Goal: Information Seeking & Learning: Learn about a topic

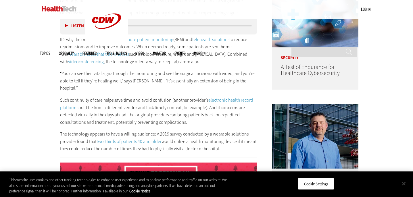
click at [404, 184] on button "Close" at bounding box center [404, 183] width 13 height 13
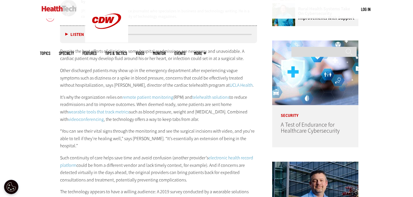
scroll to position [301, 0]
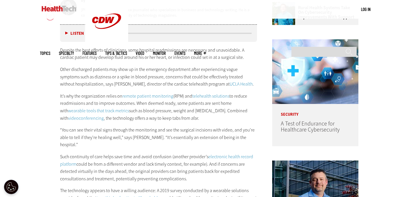
drag, startPoint x: 135, startPoint y: 104, endPoint x: 138, endPoint y: 100, distance: 4.9
click at [138, 100] on p "It’s why the organization relies on remote patient monitoring (RPM) and telehea…" at bounding box center [158, 107] width 197 height 29
click at [157, 104] on p "It’s why the organization relies on remote patient monitoring (RPM) and telehea…" at bounding box center [158, 107] width 197 height 29
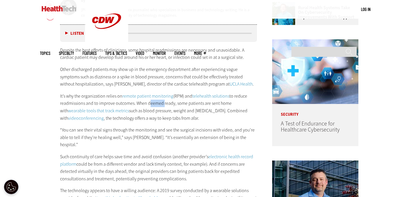
click at [157, 104] on p "It’s why the organization relies on remote patient monitoring (RPM) and telehea…" at bounding box center [158, 107] width 197 height 29
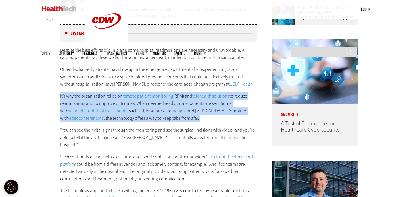
click at [157, 104] on p "It’s why the organization relies on remote patient monitoring (RPM) and telehea…" at bounding box center [158, 107] width 197 height 29
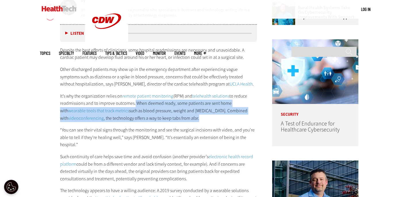
drag, startPoint x: 133, startPoint y: 104, endPoint x: 255, endPoint y: 114, distance: 122.4
click at [255, 114] on p "It’s why the organization relies on remote patient monitoring (RPM) and telehea…" at bounding box center [158, 107] width 197 height 29
copy p ". When deemed ready, some patients are sent home with wearable tools that track…"
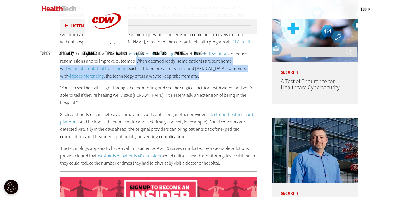
scroll to position [345, 0]
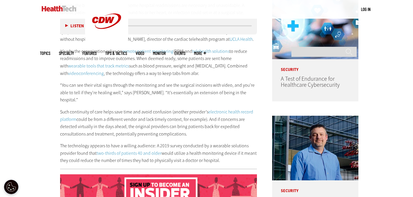
click at [110, 100] on div "Despite the best efforts of clinicians, some hospital readmissions are necessar…" at bounding box center [158, 83] width 197 height 163
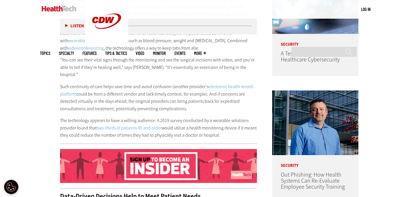
scroll to position [374, 0]
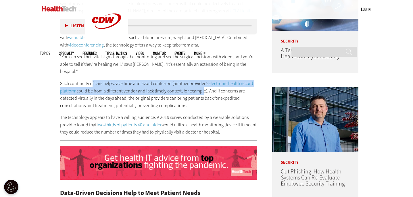
drag, startPoint x: 91, startPoint y: 71, endPoint x: 201, endPoint y: 83, distance: 110.2
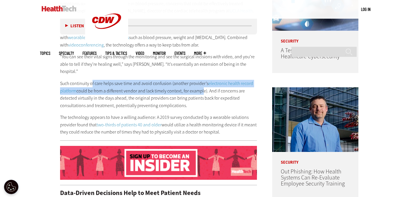
click at [201, 83] on div "Despite the best efforts of clinicians, some hospital readmissions are necessar…" at bounding box center [158, 54] width 197 height 163
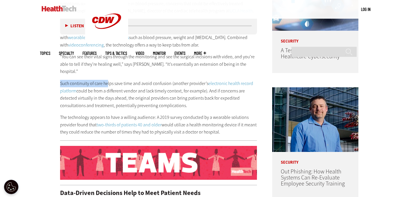
drag, startPoint x: 51, startPoint y: 74, endPoint x: 108, endPoint y: 76, distance: 57.3
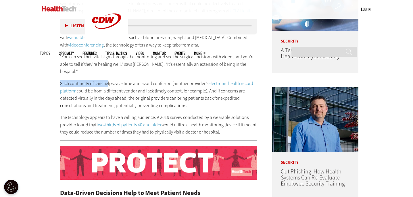
click at [108, 80] on p "Such continuity of care helps save time and avoid confusion (another provider’s…" at bounding box center [158, 94] width 197 height 29
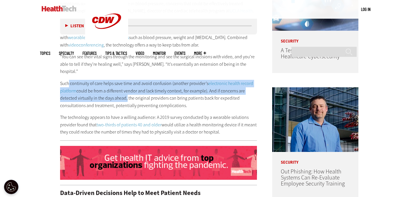
drag, startPoint x: 69, startPoint y: 72, endPoint x: 125, endPoint y: 90, distance: 58.9
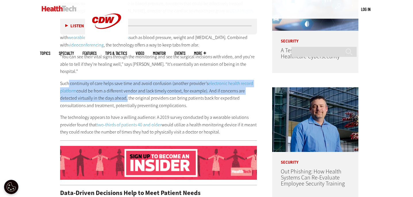
click at [125, 90] on p "Such continuity of care helps save time and avoid confusion (another provider’s…" at bounding box center [158, 94] width 197 height 29
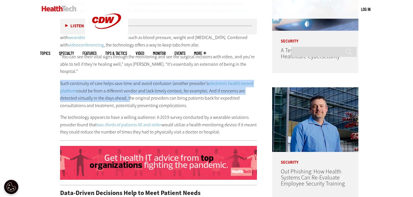
drag, startPoint x: 60, startPoint y: 74, endPoint x: 128, endPoint y: 92, distance: 70.0
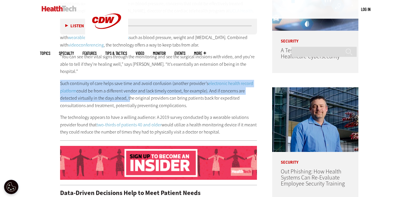
click at [128, 92] on p "Such continuity of care helps save time and avoid confusion (another provider’s…" at bounding box center [158, 94] width 197 height 29
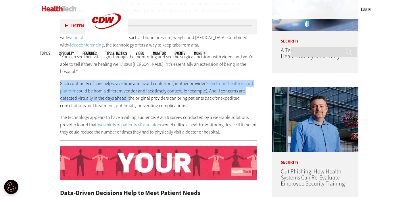
copy p "Such continuity of care helps save time and avoid confusion (another provider’s…"
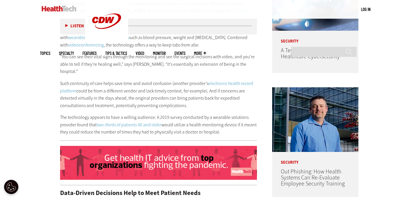
click at [131, 104] on div "Despite the best efforts of clinicians, some hospital readmissions are necessar…" at bounding box center [158, 54] width 197 height 163
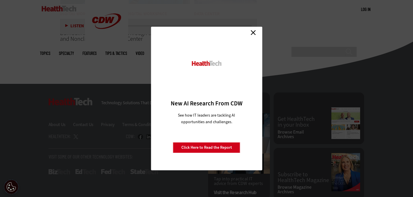
scroll to position [1732, 0]
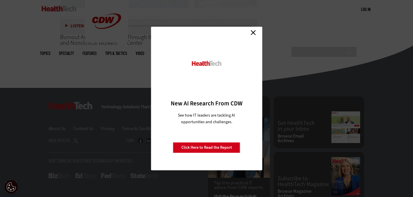
click at [255, 29] on link "Close" at bounding box center [253, 32] width 9 height 9
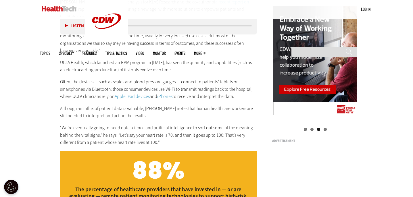
scroll to position [583, 0]
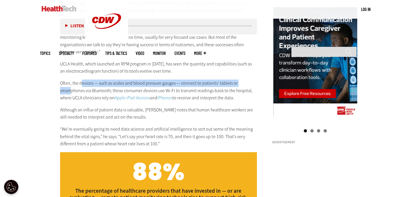
drag, startPoint x: 72, startPoint y: 79, endPoint x: 79, endPoint y: 70, distance: 11.0
click at [79, 80] on p "Often, the devices — such as scales and blood pressure gauges — connect to pati…" at bounding box center [158, 91] width 197 height 22
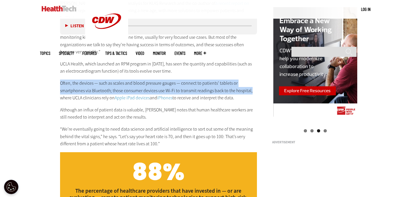
drag, startPoint x: 50, startPoint y: 68, endPoint x: 252, endPoint y: 76, distance: 202.4
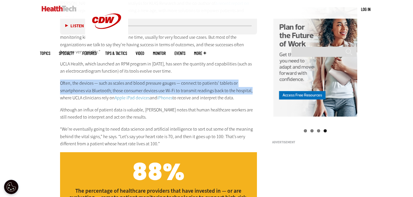
copy p "Often, the devices — such as scales and blood pressure gauges — connect to pati…"
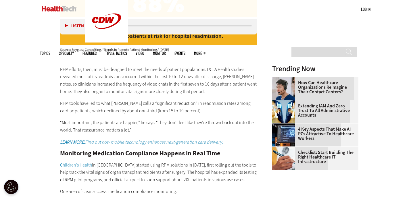
scroll to position [753, 0]
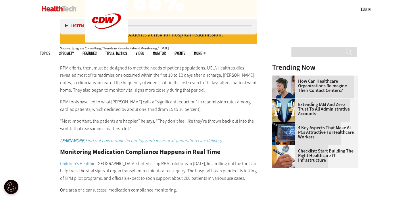
drag, startPoint x: 53, startPoint y: 104, endPoint x: 60, endPoint y: 104, distance: 6.6
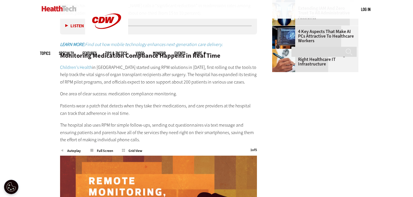
scroll to position [848, 0]
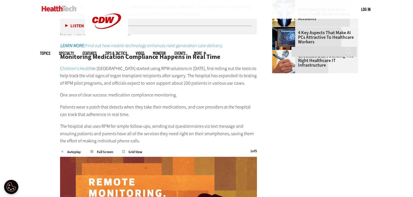
drag, startPoint x: 58, startPoint y: 93, endPoint x: 132, endPoint y: 101, distance: 74.9
click at [132, 101] on article "[DATE] Twitter Facebook LinkedIn Reddit Flipboard Email Digital Workspace How R…" at bounding box center [153, 156] width 209 height 1553
copy p "Patients wear a patch that detects when they take their medications, and care p…"
click at [134, 104] on p "Patients wear a patch that detects when they take their medications, and care p…" at bounding box center [158, 111] width 197 height 15
click at [62, 110] on article "[DATE] Twitter Facebook LinkedIn Reddit Flipboard Email Digital Workspace How R…" at bounding box center [153, 156] width 209 height 1553
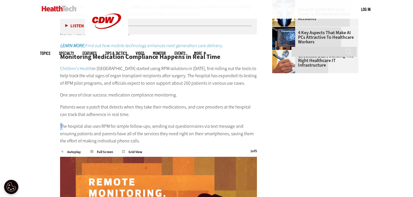
click at [61, 123] on p "The hospital also uses RPM for simple follow-ups, sending out questionnaires vi…" at bounding box center [158, 134] width 197 height 22
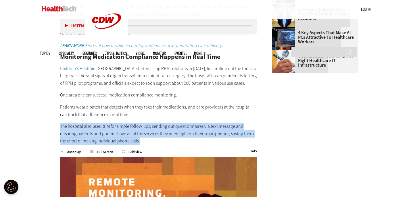
drag, startPoint x: 60, startPoint y: 110, endPoint x: 168, endPoint y: 129, distance: 109.7
click at [168, 129] on p "The hospital also uses RPM for simple follow-ups, sending out questionnaires vi…" at bounding box center [158, 134] width 197 height 22
copy p "The hospital also uses RPM for simple follow-ups, sending out questionnaires vi…"
click at [50, 129] on article "[DATE] Twitter Facebook LinkedIn Reddit Flipboard Email Digital Workspace How R…" at bounding box center [153, 156] width 209 height 1553
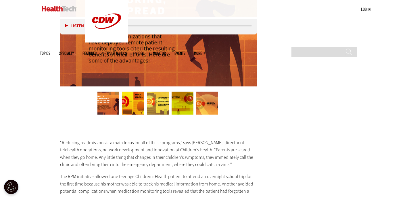
scroll to position [1057, 0]
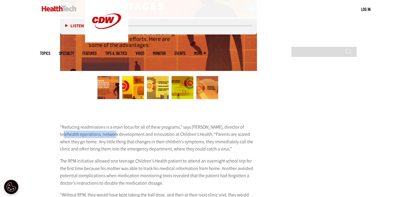
drag, startPoint x: 58, startPoint y: 117, endPoint x: 109, endPoint y: 116, distance: 50.3
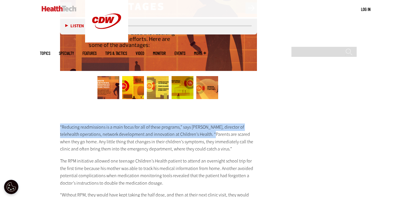
drag, startPoint x: 60, startPoint y: 111, endPoint x: 210, endPoint y: 122, distance: 150.5
copy p "“Reducing readmissions is a main focus for all of these programs,” says [PERSON…"
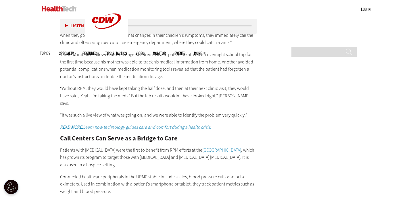
scroll to position [1176, 0]
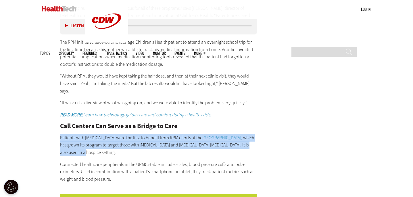
drag, startPoint x: 52, startPoint y: 112, endPoint x: 240, endPoint y: 127, distance: 188.8
copy p "Patients with [MEDICAL_DATA] were the first to benefit from RPM efforts at the …"
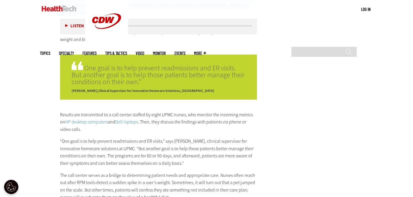
scroll to position [1317, 0]
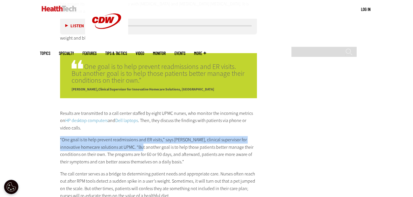
drag, startPoint x: 56, startPoint y: 121, endPoint x: 133, endPoint y: 131, distance: 78.1
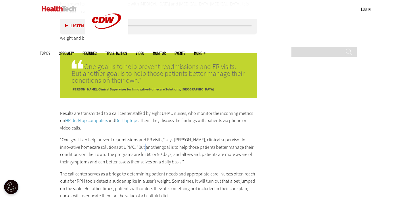
click at [136, 136] on p "“One goal is to help prevent readmissions and ER visits,” says [PERSON_NAME], c…" at bounding box center [158, 150] width 197 height 29
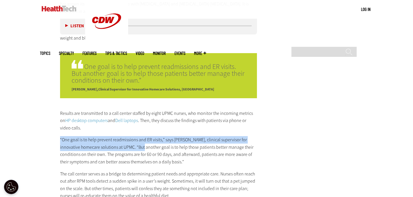
drag, startPoint x: 60, startPoint y: 122, endPoint x: 135, endPoint y: 131, distance: 76.0
copy p "“One goal is to help prevent readmissions and ER visits,” says [PERSON_NAME], c…"
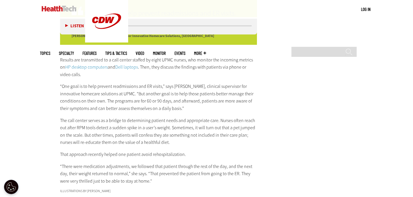
scroll to position [1376, 0]
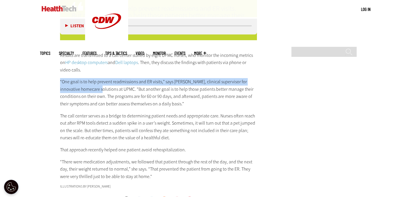
drag, startPoint x: 56, startPoint y: 67, endPoint x: 92, endPoint y: 69, distance: 36.9
click at [84, 78] on p "“One goal is to help prevent readmissions and ER visits,” says [PERSON_NAME], c…" at bounding box center [158, 92] width 197 height 29
